Goal: Task Accomplishment & Management: Manage account settings

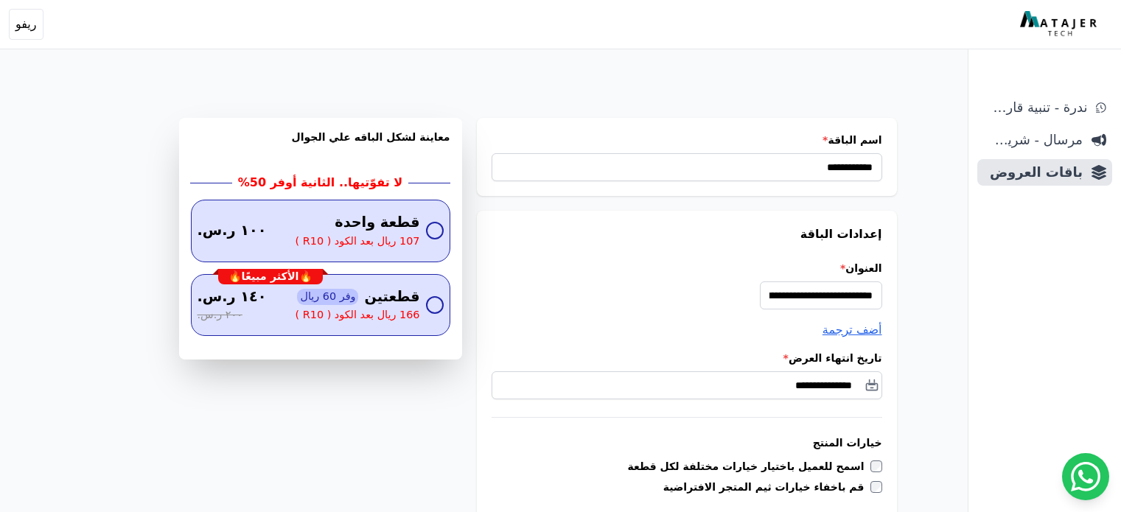
scroll to position [957, 0]
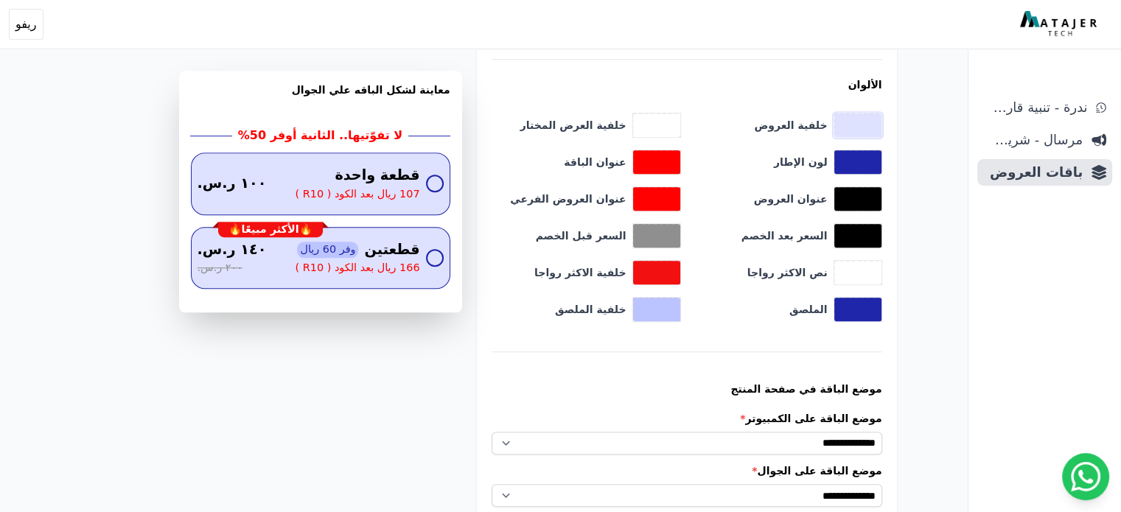
click at [860, 114] on button "toggle color picker dialog" at bounding box center [857, 126] width 47 height 24
click at [755, 70] on div "انحناء زاوية الإطار * 19px الألوان خلفية العروض ******* خلفية العرض المختار ***…" at bounding box center [687, 161] width 391 height 322
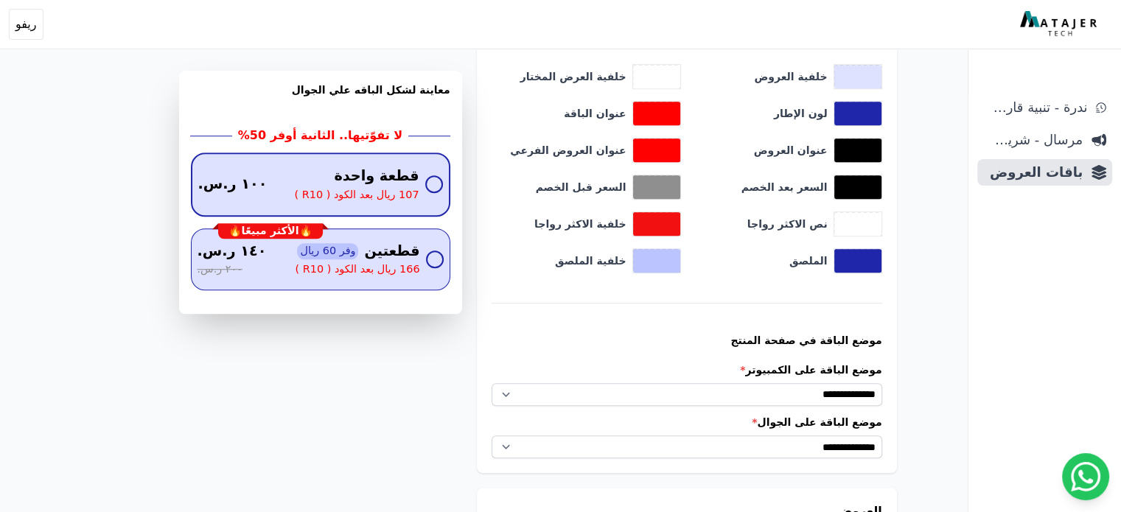
scroll to position [1031, 0]
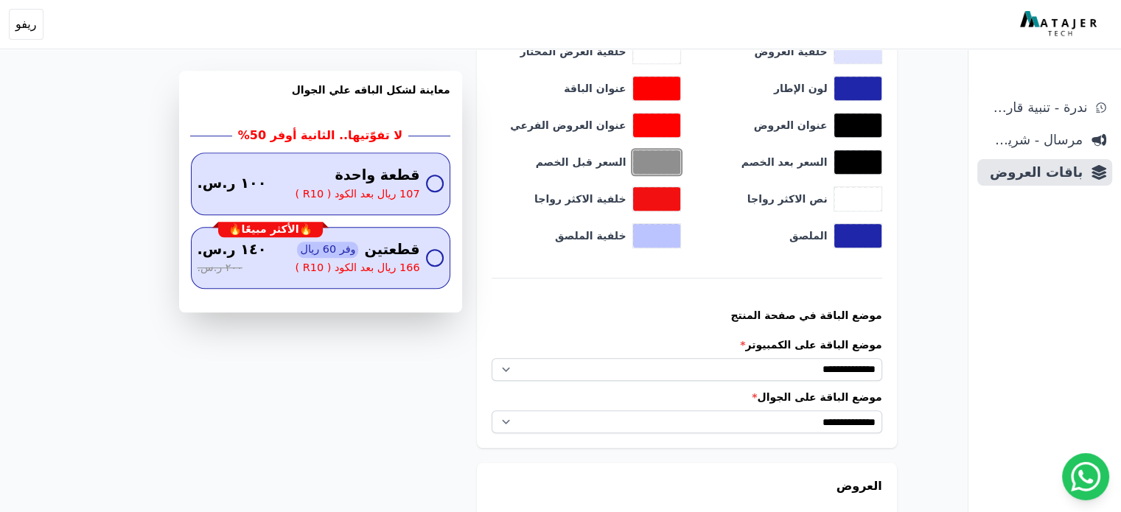
click at [650, 161] on button "toggle color picker dialog" at bounding box center [656, 162] width 47 height 24
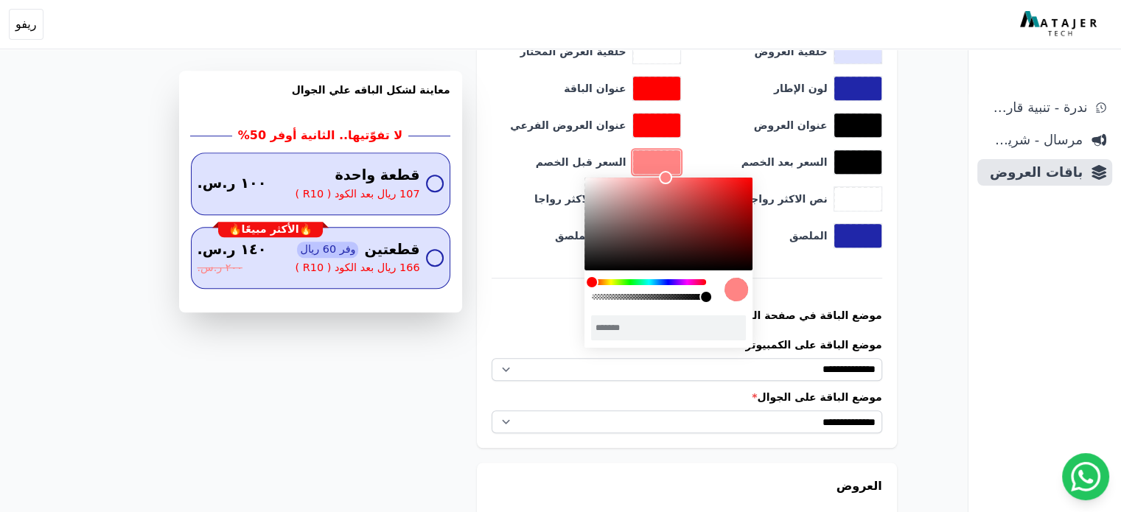
type input "*******"
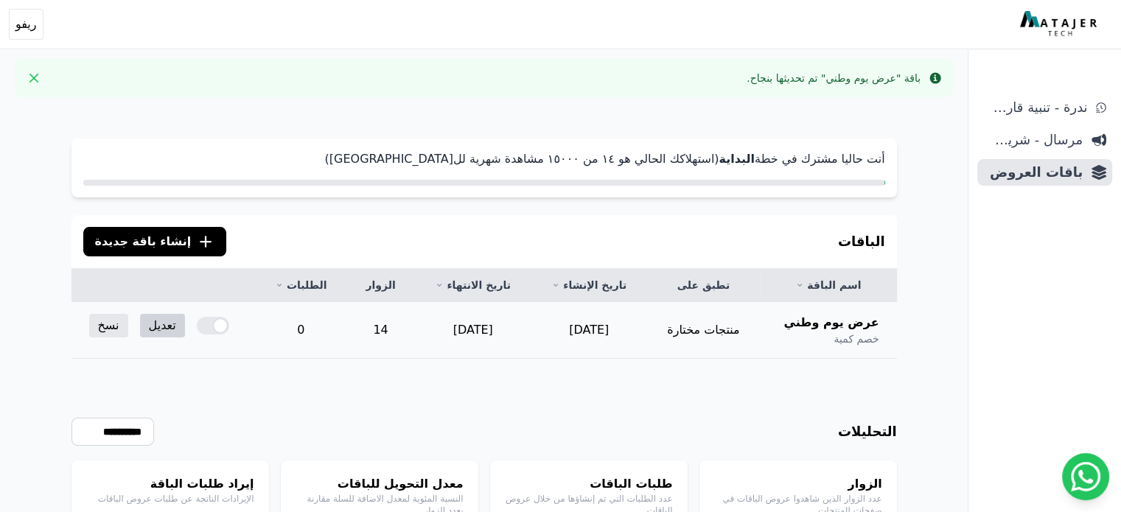
click at [153, 321] on link "تعديل" at bounding box center [162, 326] width 45 height 24
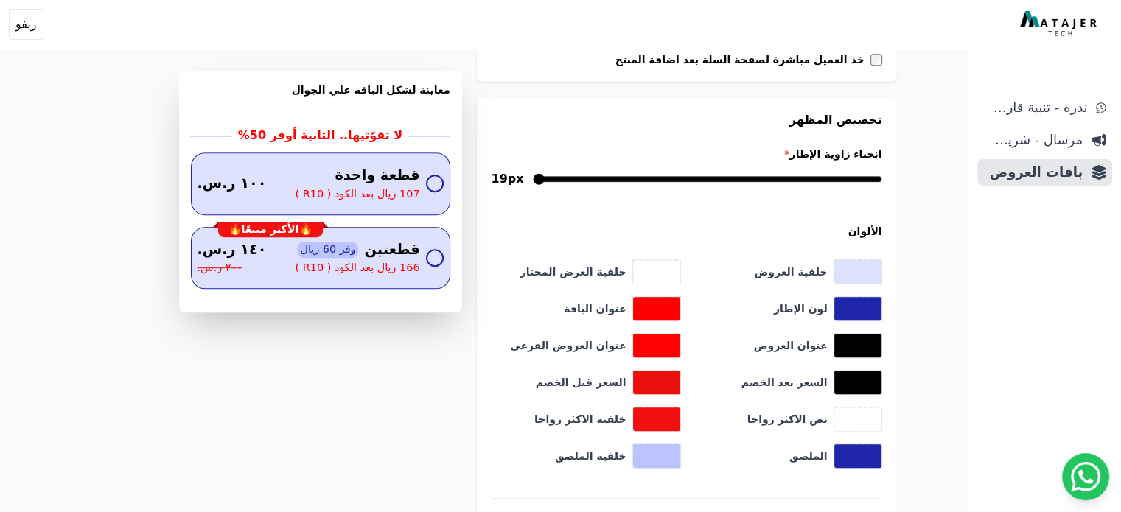
scroll to position [811, 0]
click at [876, 266] on button "toggle color picker dialog" at bounding box center [857, 271] width 47 height 24
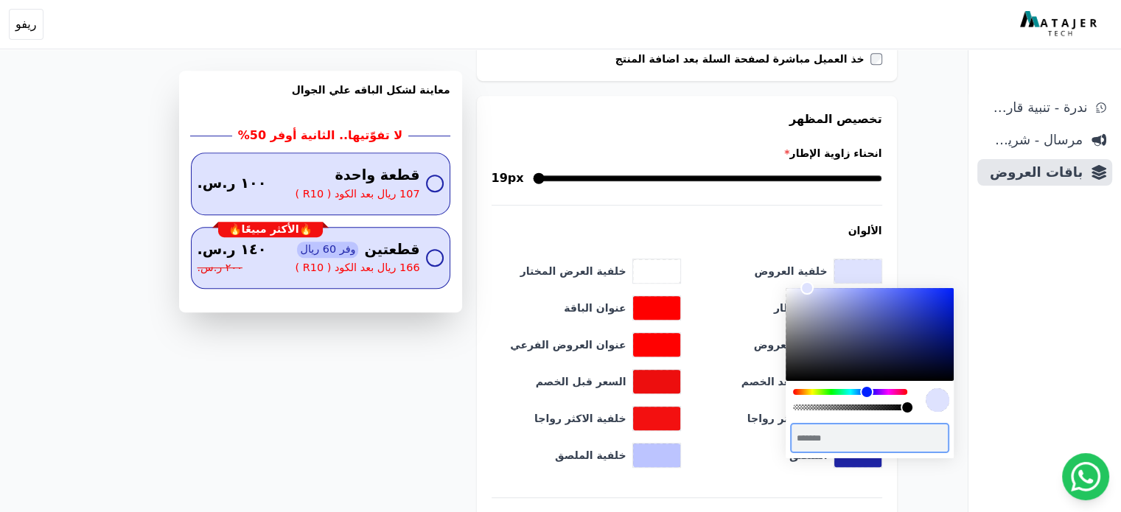
drag, startPoint x: 837, startPoint y: 436, endPoint x: 790, endPoint y: 436, distance: 47.2
click at [790, 436] on div "******* **** **** **** **** **** **** ****** *****" at bounding box center [870, 438] width 172 height 39
drag, startPoint x: 792, startPoint y: 437, endPoint x: 836, endPoint y: 433, distance: 44.5
click at [836, 433] on input "*******" at bounding box center [869, 438] width 155 height 26
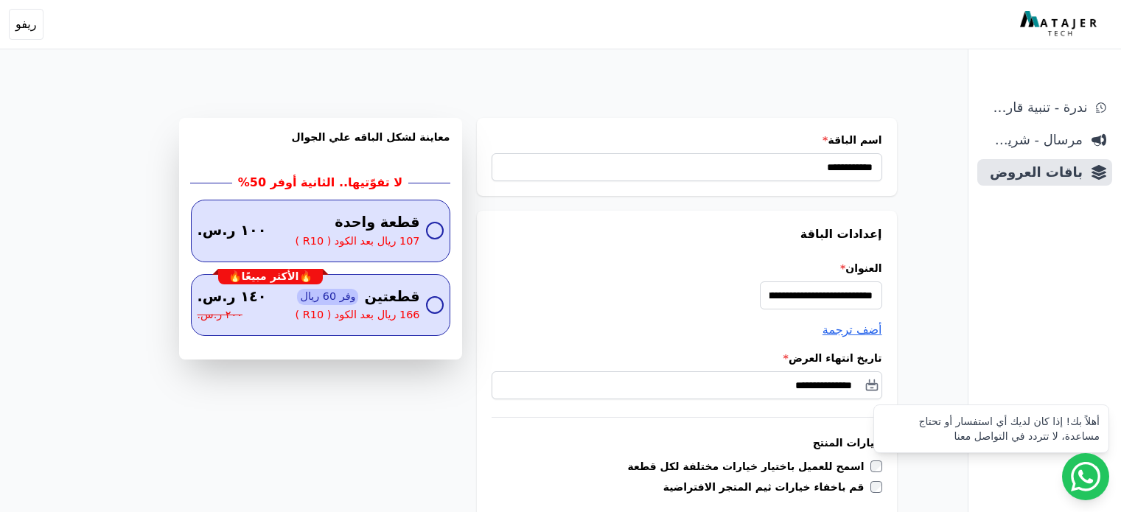
scroll to position [811, 0]
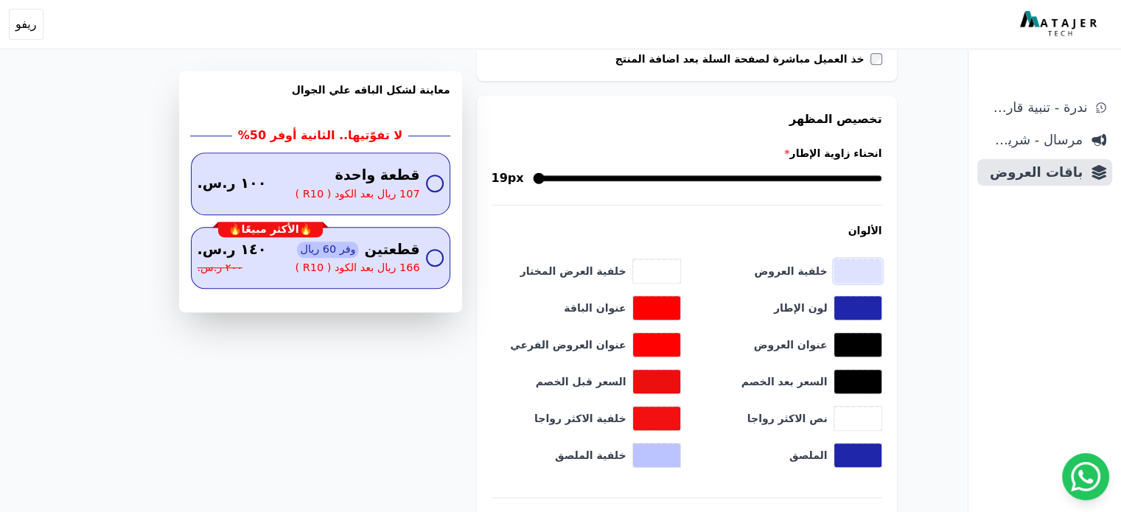
click at [879, 259] on button "toggle color picker dialog" at bounding box center [857, 271] width 47 height 24
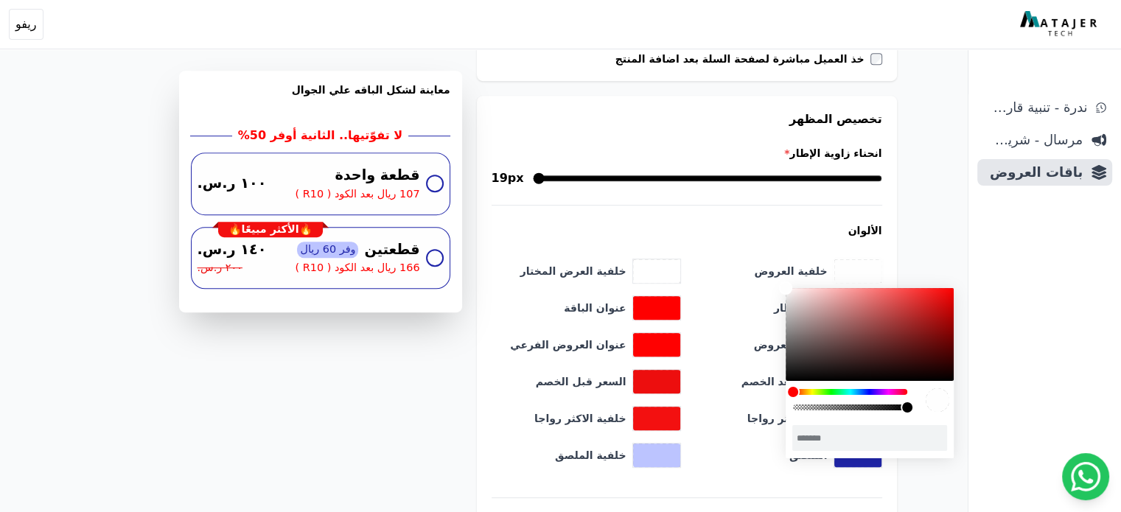
drag, startPoint x: 809, startPoint y: 293, endPoint x: 781, endPoint y: 288, distance: 28.5
click at [781, 288] on div "color picker dialog" at bounding box center [785, 288] width 13 height 13
drag, startPoint x: 781, startPoint y: 288, endPoint x: 816, endPoint y: 293, distance: 35.8
click at [784, 289] on div "color picker dialog" at bounding box center [785, 288] width 13 height 13
click at [792, 293] on div "color picker dialog" at bounding box center [785, 288] width 13 height 13
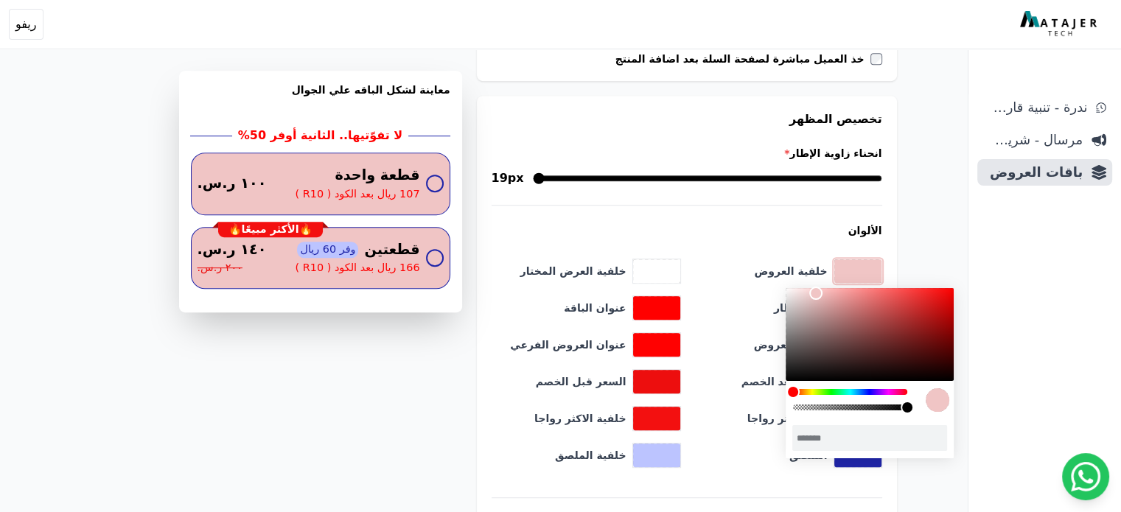
click at [816, 293] on div "color picker dialog" at bounding box center [815, 293] width 13 height 13
click at [820, 293] on div "color picker dialog" at bounding box center [815, 293] width 13 height 13
click at [823, 294] on div "color picker dialog" at bounding box center [819, 293] width 13 height 13
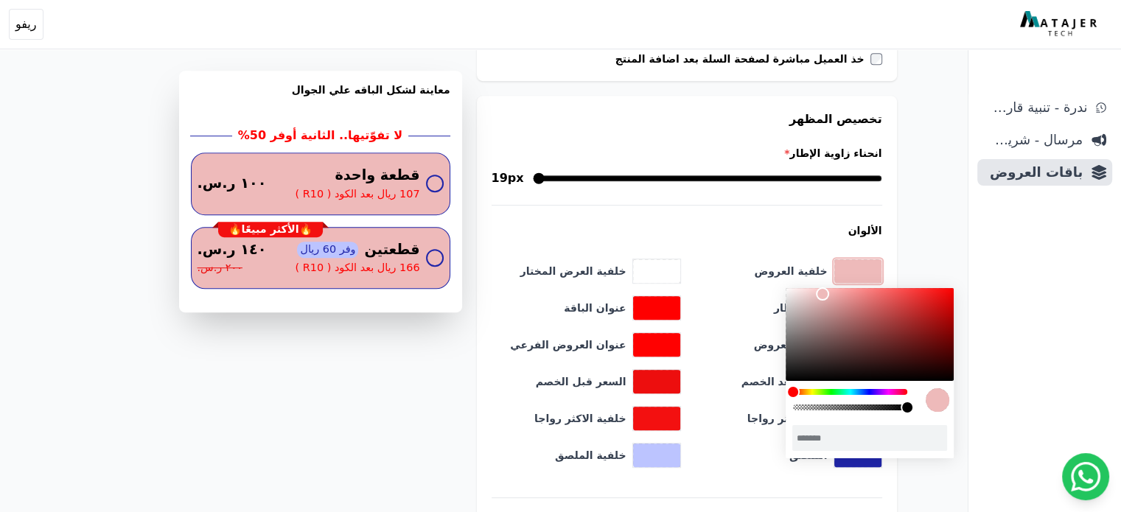
click at [823, 294] on div "color picker dialog" at bounding box center [822, 293] width 13 height 13
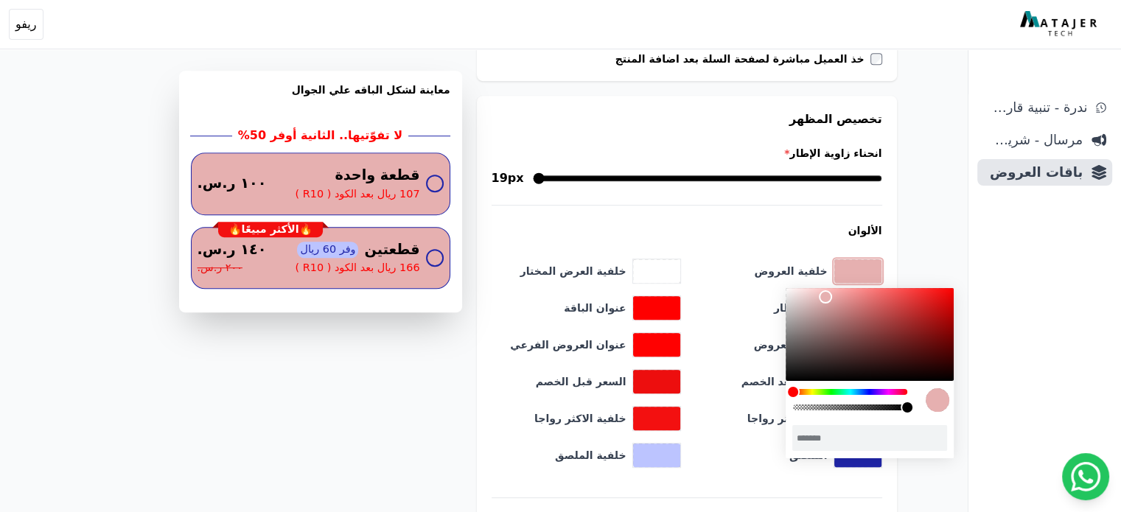
drag, startPoint x: 823, startPoint y: 294, endPoint x: 828, endPoint y: 313, distance: 19.1
click at [828, 304] on div "color picker dialog" at bounding box center [825, 296] width 13 height 13
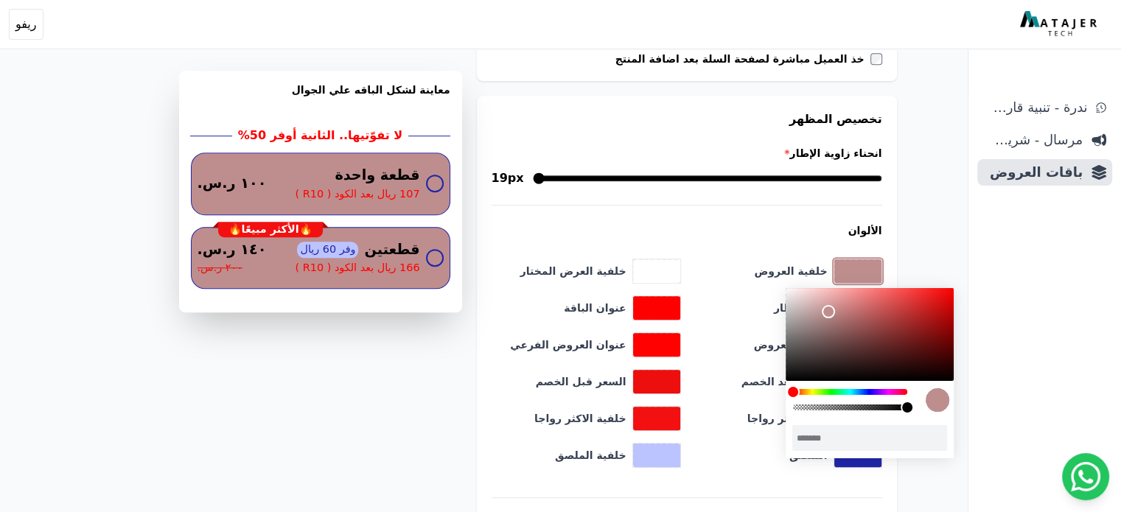
click at [828, 316] on div "color picker dialog" at bounding box center [828, 311] width 13 height 13
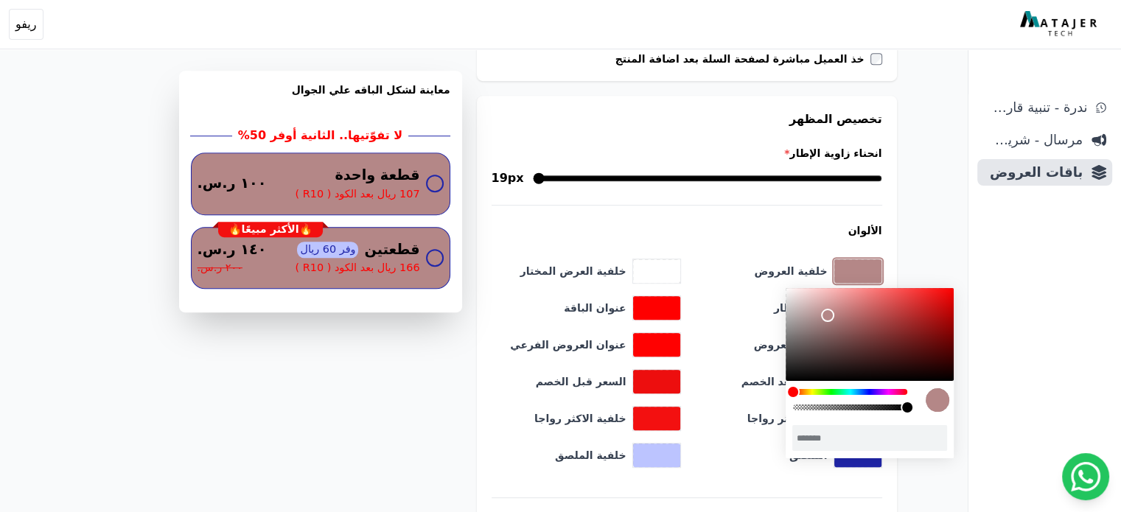
click at [828, 316] on div "color picker dialog" at bounding box center [827, 315] width 13 height 13
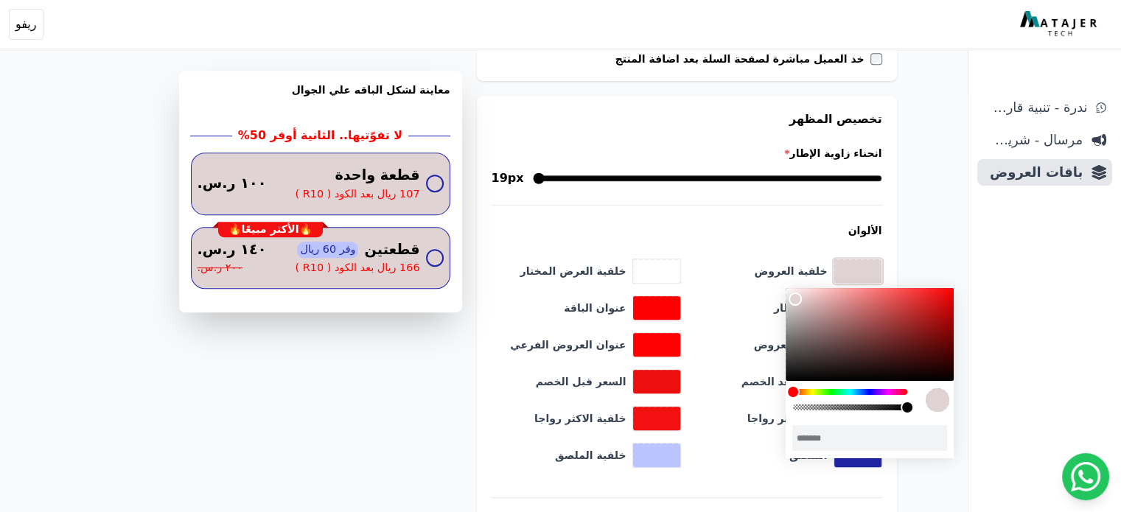
type input "*******"
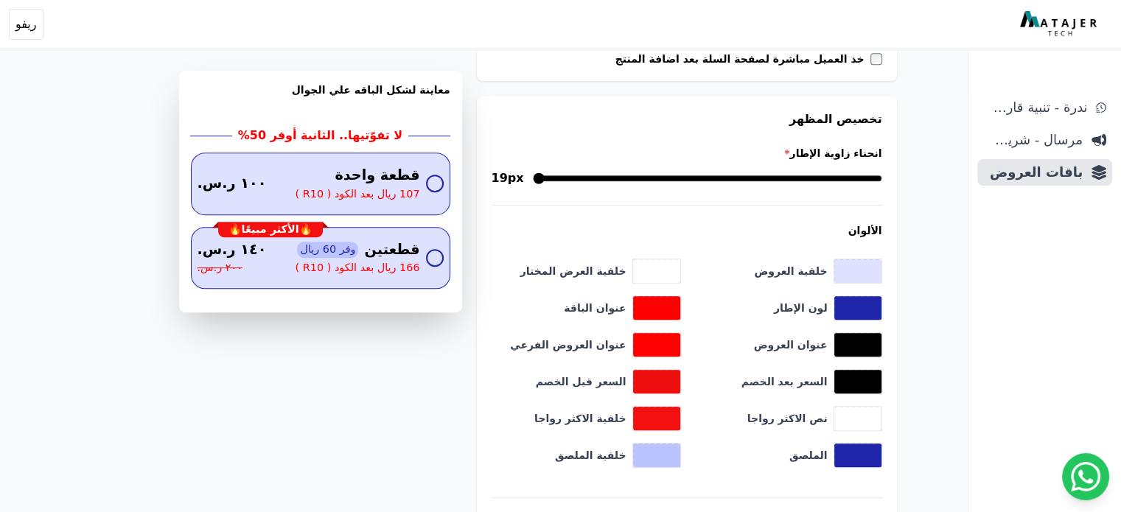
scroll to position [811, 0]
click at [393, 177] on span "قطعة واحدة" at bounding box center [376, 176] width 85 height 21
click at [865, 312] on button "toggle color picker dialog" at bounding box center [857, 308] width 47 height 24
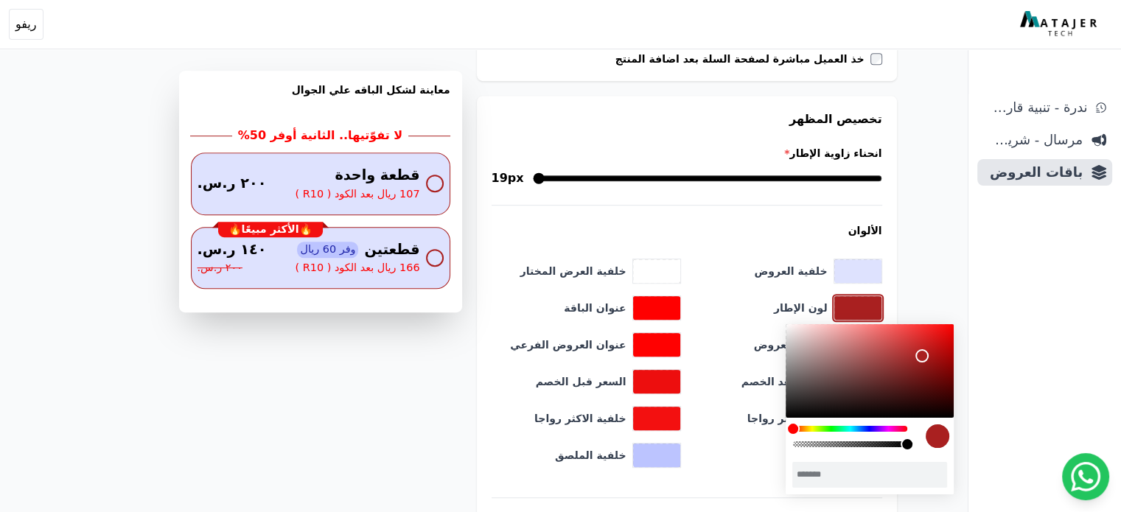
type input "*******"
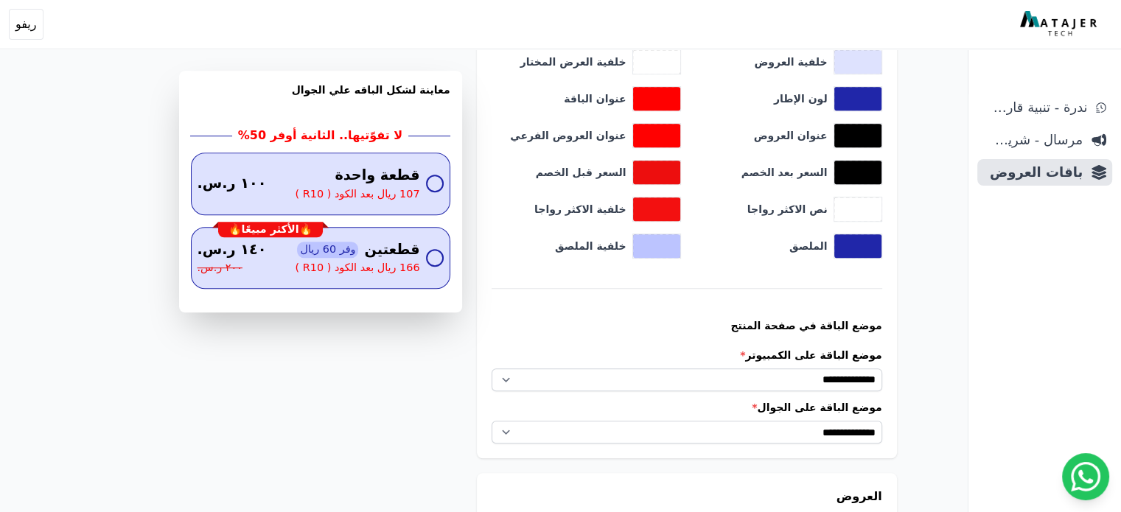
scroll to position [804, 0]
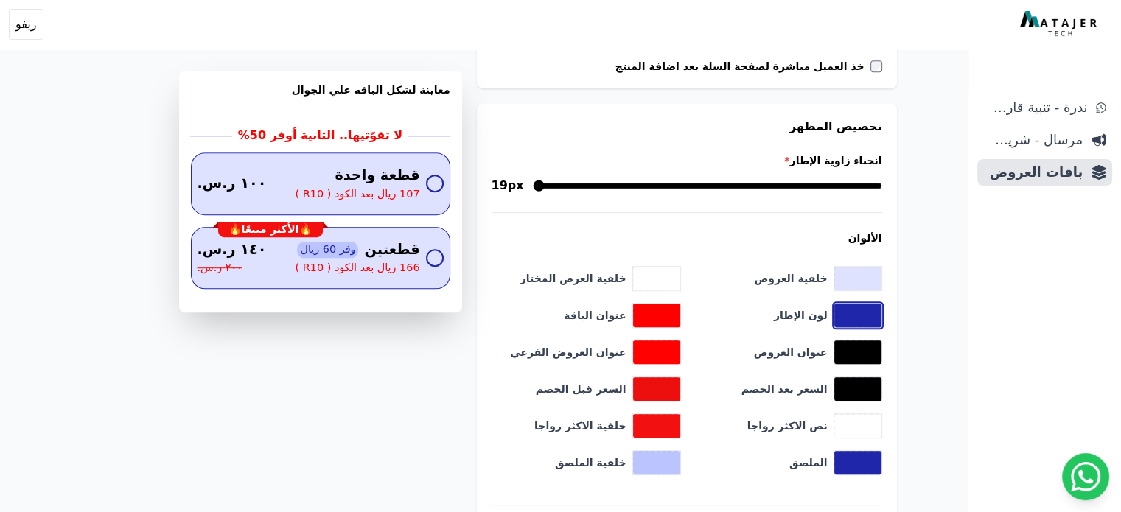
click at [859, 316] on button "toggle color picker dialog" at bounding box center [857, 316] width 47 height 24
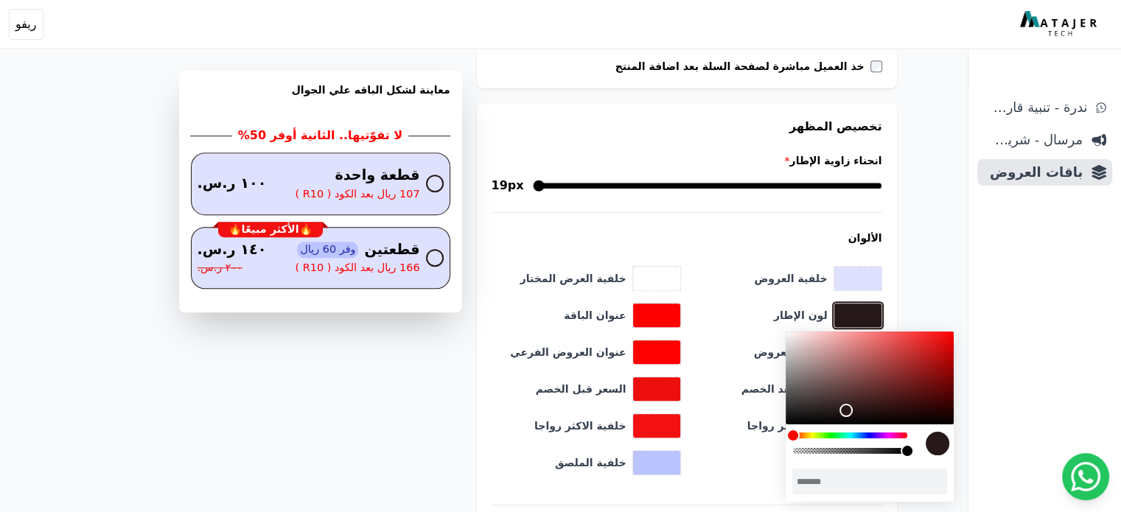
drag, startPoint x: 888, startPoint y: 362, endPoint x: 846, endPoint y: 408, distance: 62.1
click at [846, 409] on div "color picker dialog" at bounding box center [846, 410] width 13 height 13
type input "*******"
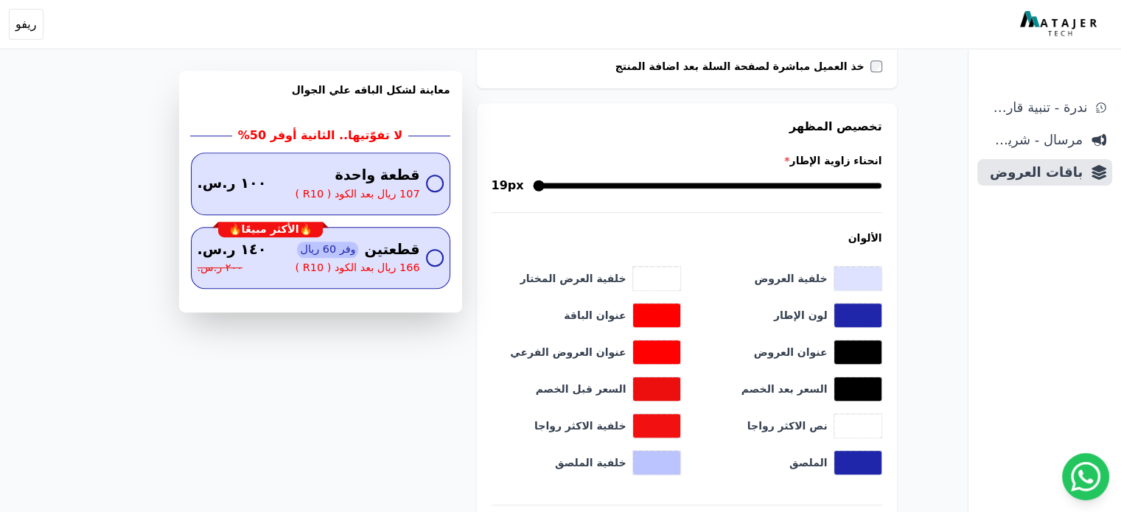
scroll to position [804, 0]
